Goal: Book appointment/travel/reservation

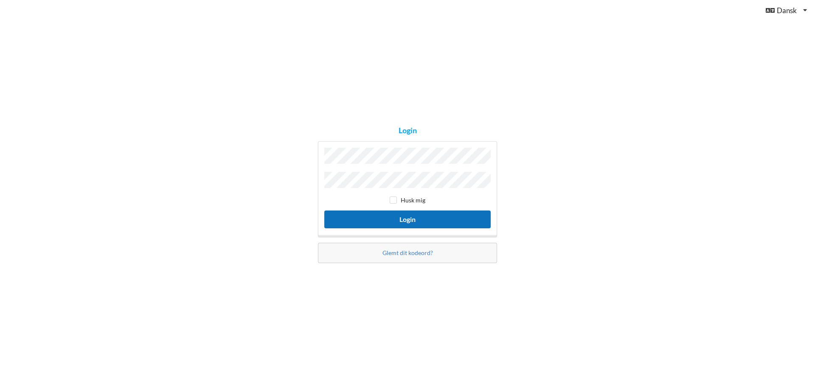
click at [375, 214] on button "Login" at bounding box center [407, 218] width 166 height 17
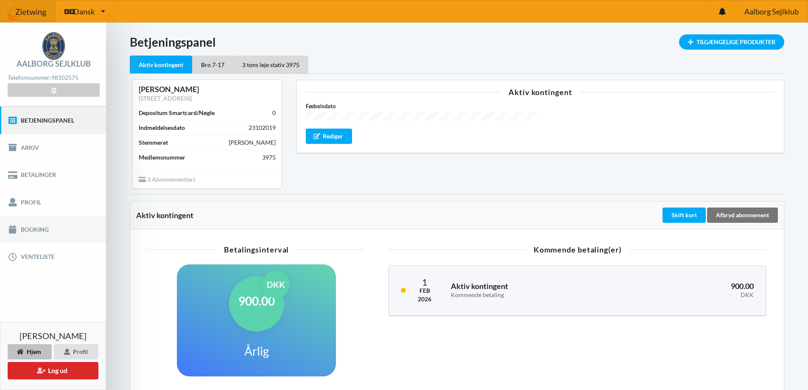
drag, startPoint x: 48, startPoint y: 232, endPoint x: 67, endPoint y: 230, distance: 19.2
click at [48, 232] on link "Booking" at bounding box center [53, 229] width 106 height 27
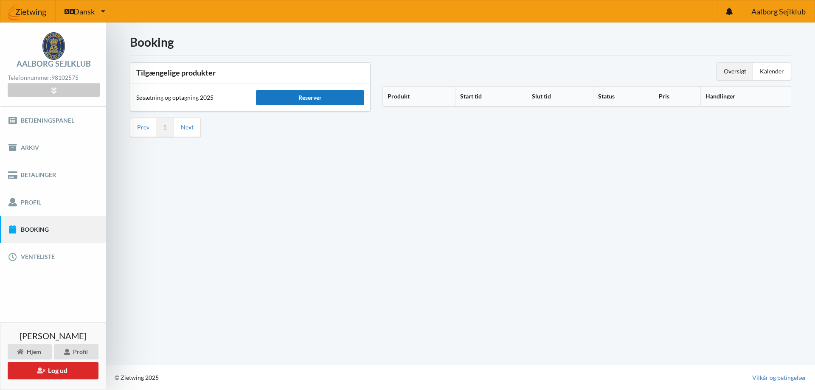
click at [293, 96] on div "Reserver" at bounding box center [310, 97] width 108 height 15
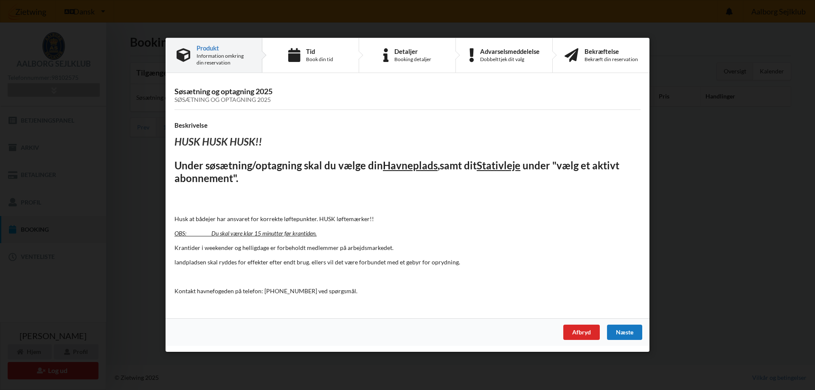
click at [630, 338] on div "Næste" at bounding box center [624, 332] width 35 height 15
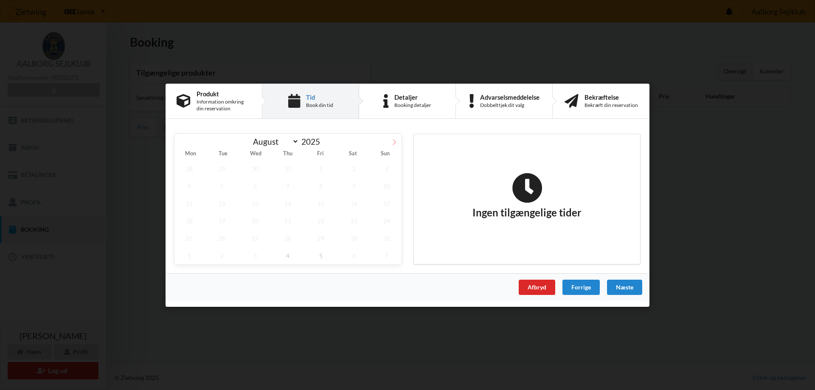
click at [390, 142] on span at bounding box center [394, 140] width 14 height 14
click at [294, 174] on span "4" at bounding box center [288, 168] width 30 height 17
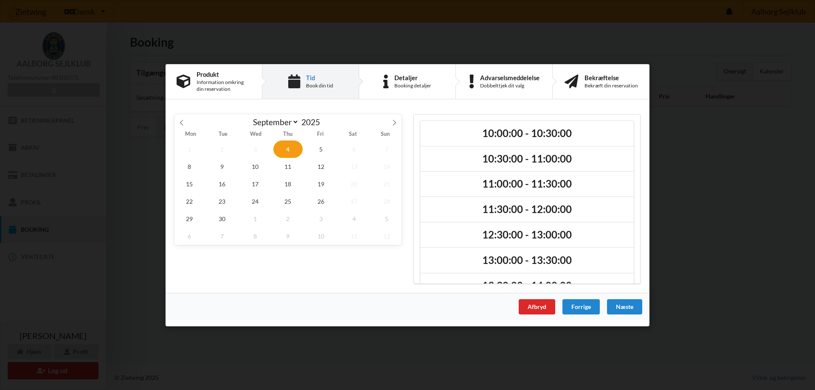
click at [308, 109] on div "[DATE] August September October November [DATE] Mon Tue Wed Thu Fri Sat Sun 1 2…" at bounding box center [287, 199] width 239 height 182
click at [324, 145] on span "5" at bounding box center [321, 148] width 30 height 17
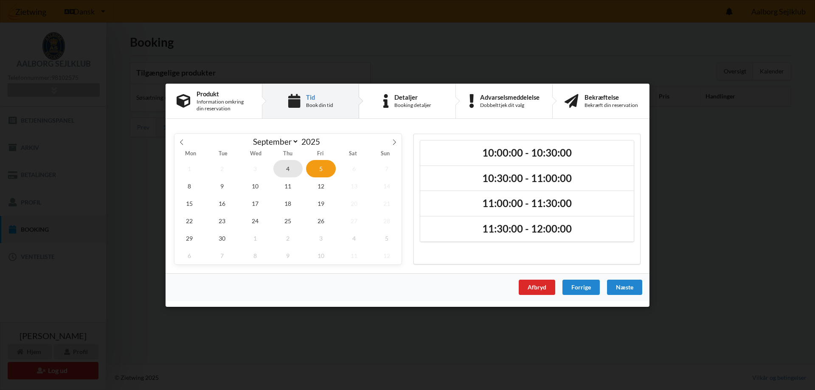
click at [291, 167] on span "4" at bounding box center [288, 168] width 30 height 17
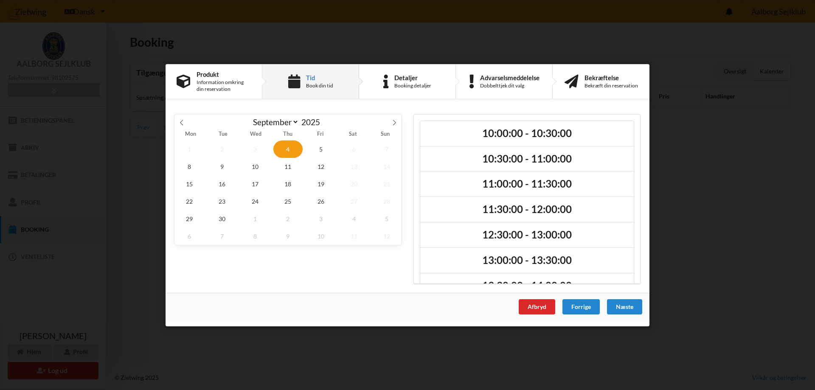
click at [302, 151] on span "4" at bounding box center [288, 148] width 30 height 17
click at [322, 146] on span "5" at bounding box center [321, 148] width 30 height 17
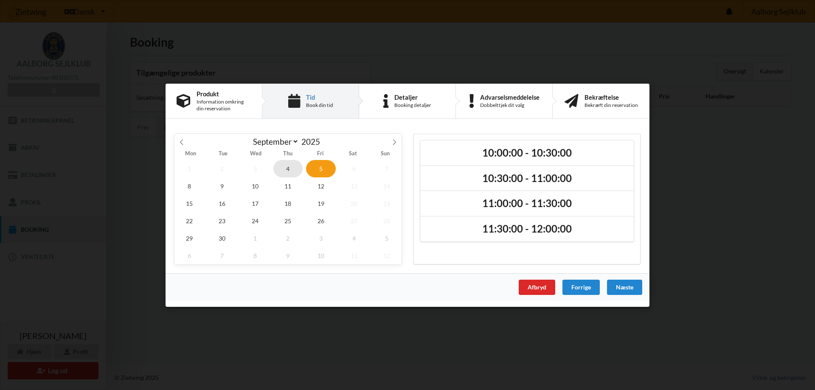
click at [290, 172] on span "4" at bounding box center [288, 168] width 30 height 17
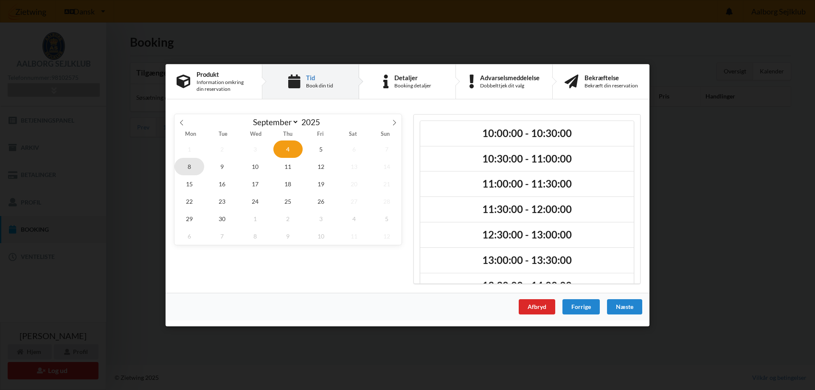
click at [192, 164] on span "8" at bounding box center [189, 165] width 30 height 17
click at [215, 166] on span "9" at bounding box center [222, 165] width 30 height 17
click at [284, 173] on span "11" at bounding box center [288, 165] width 30 height 17
click at [224, 165] on span "9" at bounding box center [222, 165] width 30 height 17
click at [292, 152] on span "4" at bounding box center [288, 148] width 30 height 17
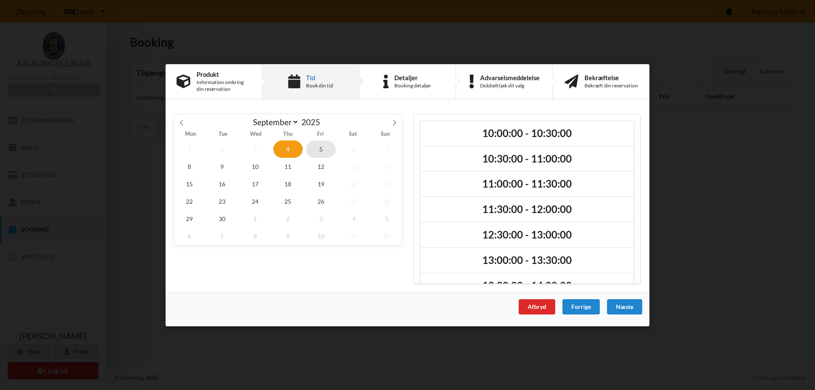
click at [327, 150] on span "5" at bounding box center [321, 148] width 30 height 17
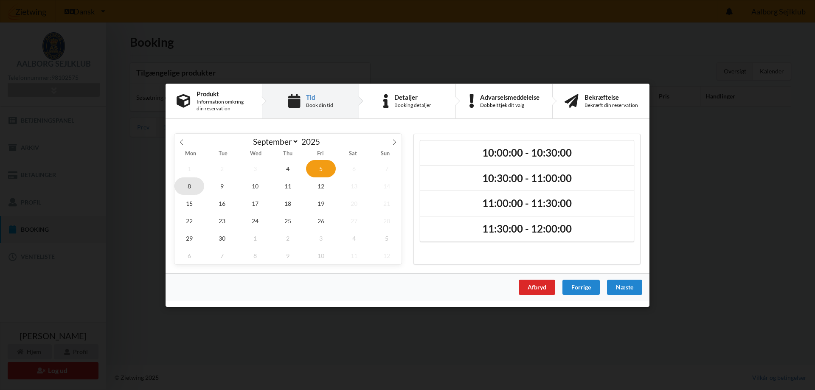
click at [184, 183] on span "8" at bounding box center [189, 185] width 30 height 17
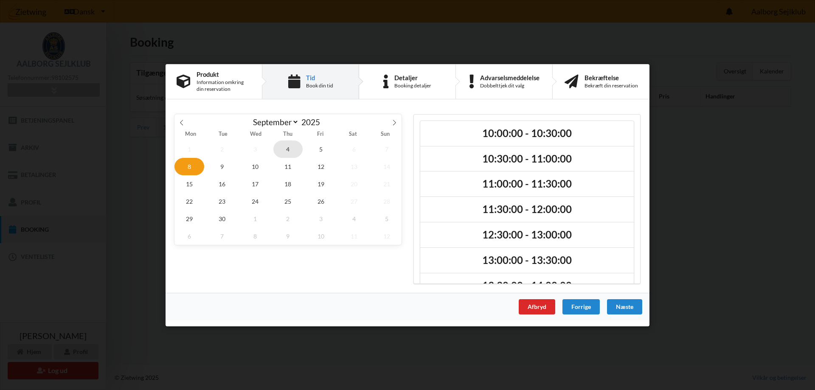
click at [294, 152] on span "4" at bounding box center [288, 148] width 30 height 17
click at [184, 123] on icon at bounding box center [182, 122] width 6 height 6
click at [318, 236] on span "5" at bounding box center [321, 235] width 30 height 17
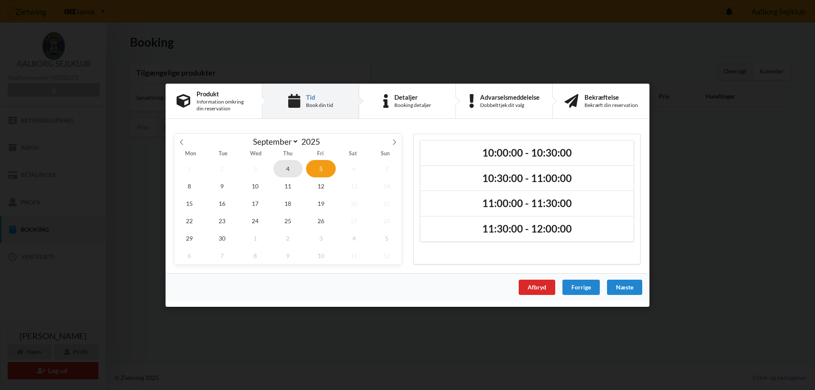
click at [286, 170] on span "4" at bounding box center [288, 168] width 30 height 17
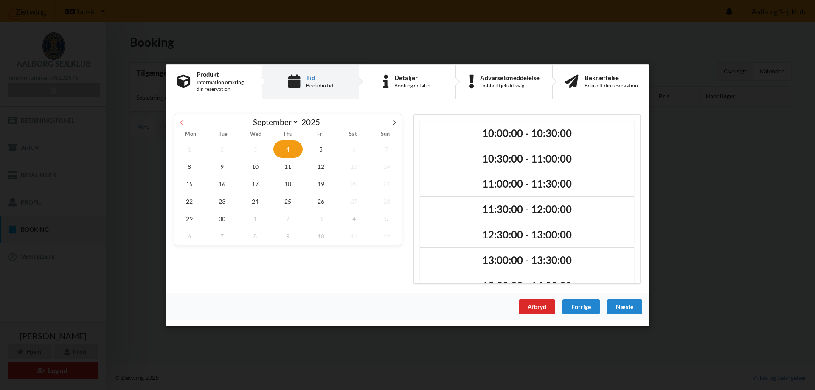
click at [186, 120] on span at bounding box center [181, 121] width 14 height 14
select select "7"
click at [533, 308] on div "Afbryd" at bounding box center [536, 306] width 36 height 15
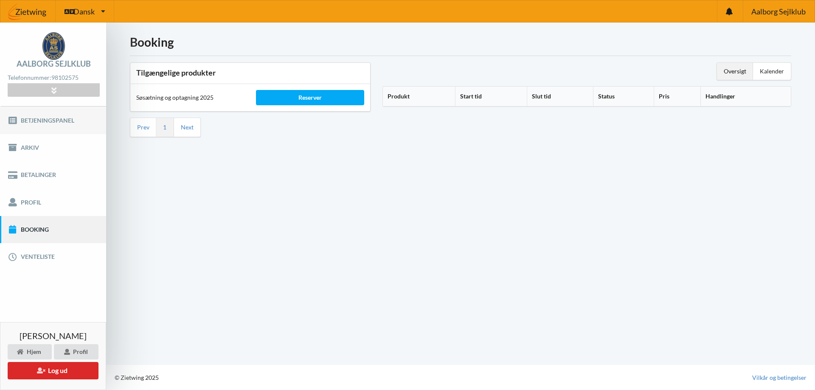
click at [66, 120] on link "Betjeningspanel" at bounding box center [53, 119] width 106 height 27
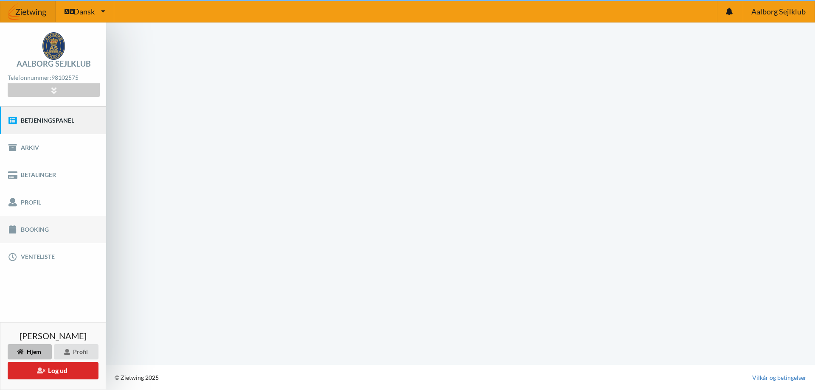
click at [50, 230] on link "Booking" at bounding box center [53, 229] width 106 height 27
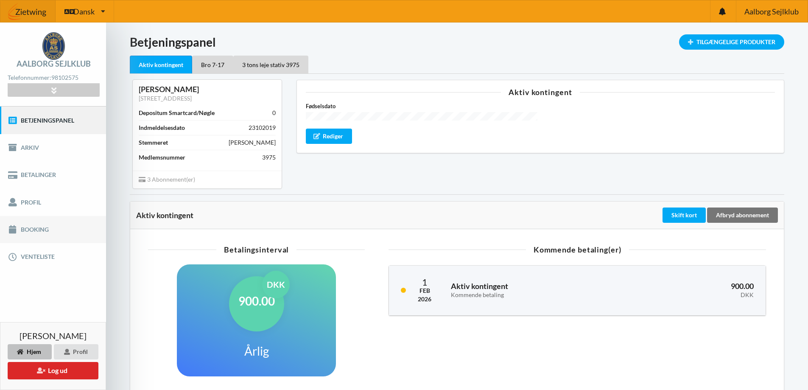
click at [51, 235] on link "Booking" at bounding box center [53, 229] width 106 height 27
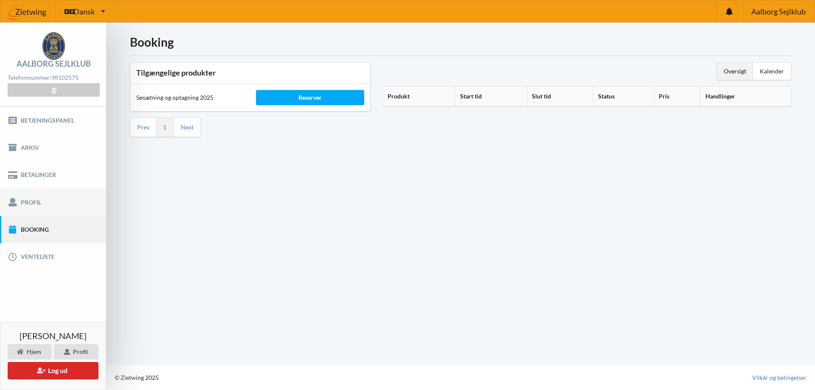
click at [64, 197] on link "Profil" at bounding box center [53, 201] width 106 height 27
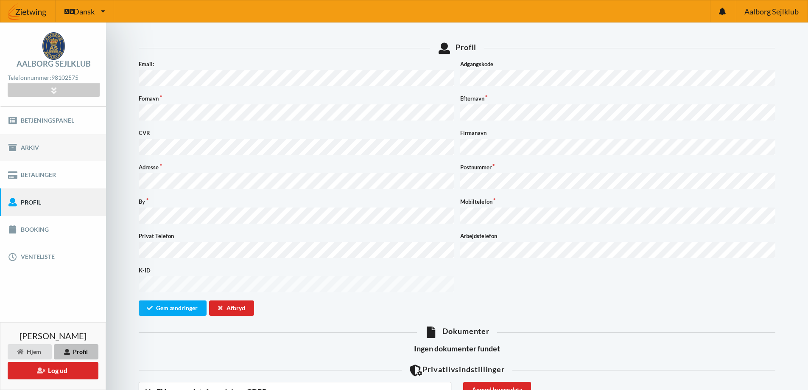
click at [77, 149] on link "Arkiv" at bounding box center [53, 147] width 106 height 27
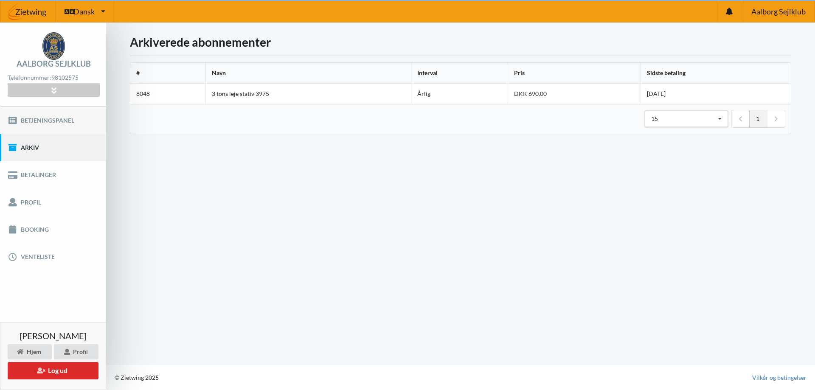
click at [86, 125] on link "Betjeningspanel" at bounding box center [53, 119] width 106 height 27
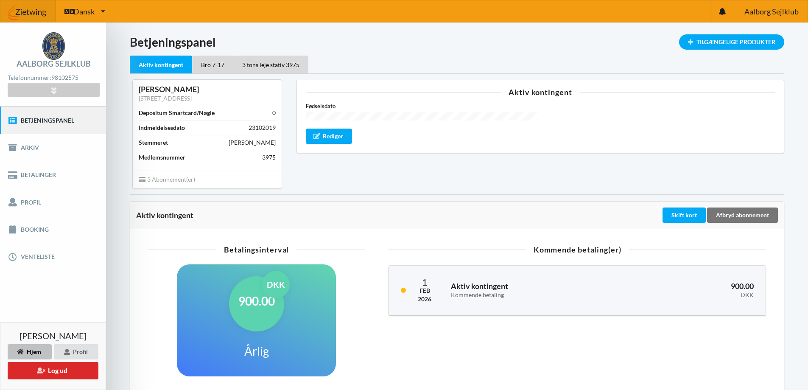
click at [297, 163] on div "Aktiv kontingent Fødselsdato Rediger" at bounding box center [541, 134] width 500 height 120
